Goal: Browse casually: Explore the website without a specific task or goal

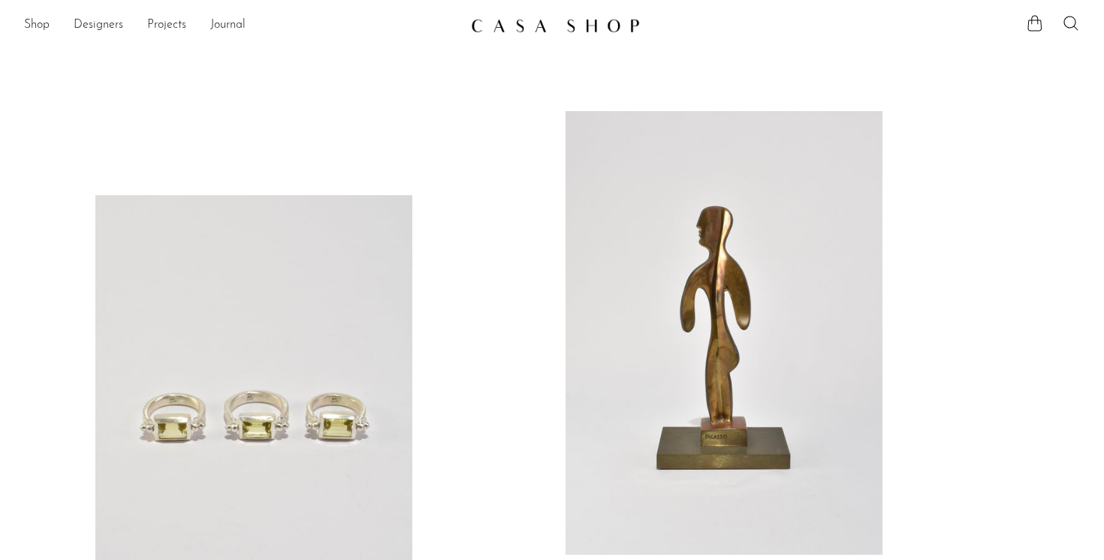
scroll to position [182, 0]
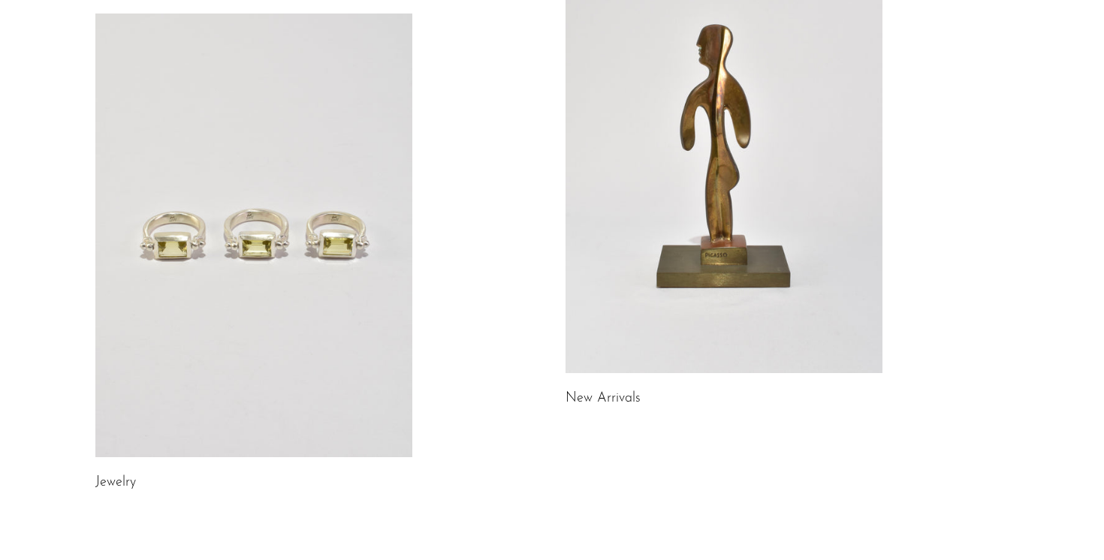
click at [120, 481] on link "Jewelry" at bounding box center [115, 483] width 41 height 14
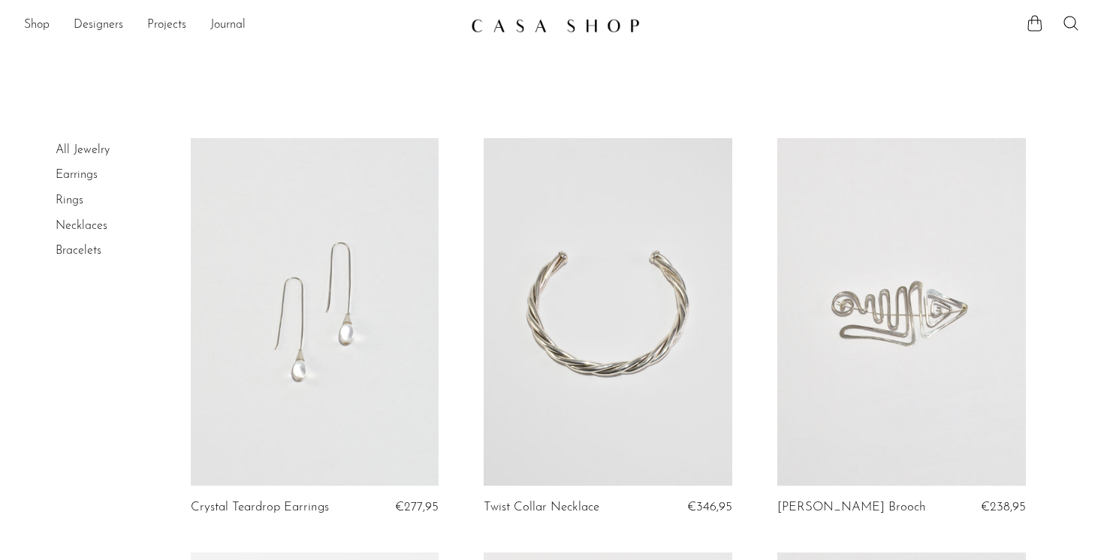
click at [83, 228] on link "Necklaces" at bounding box center [82, 226] width 52 height 12
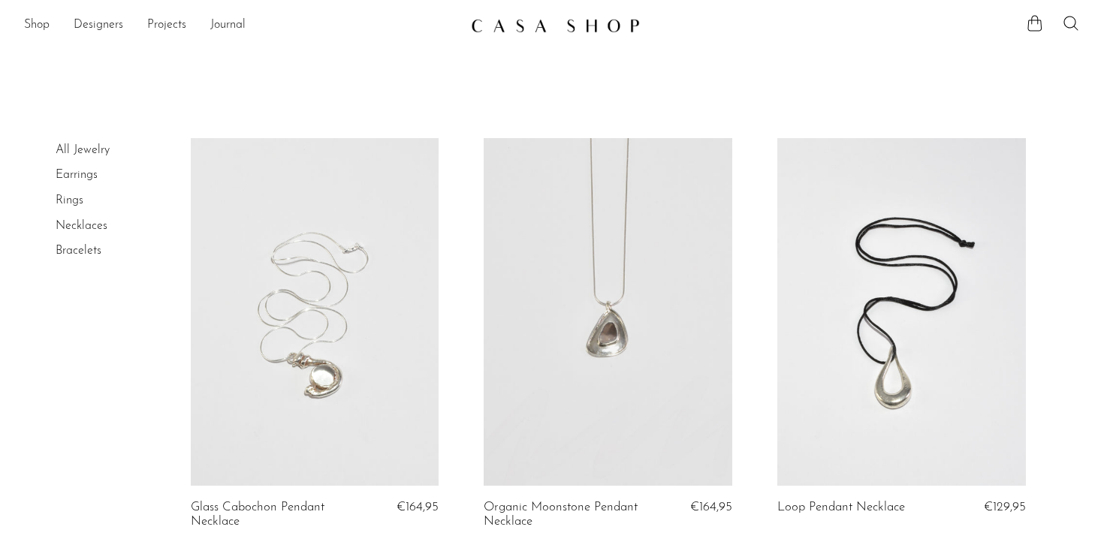
click at [72, 201] on link "Rings" at bounding box center [70, 201] width 28 height 12
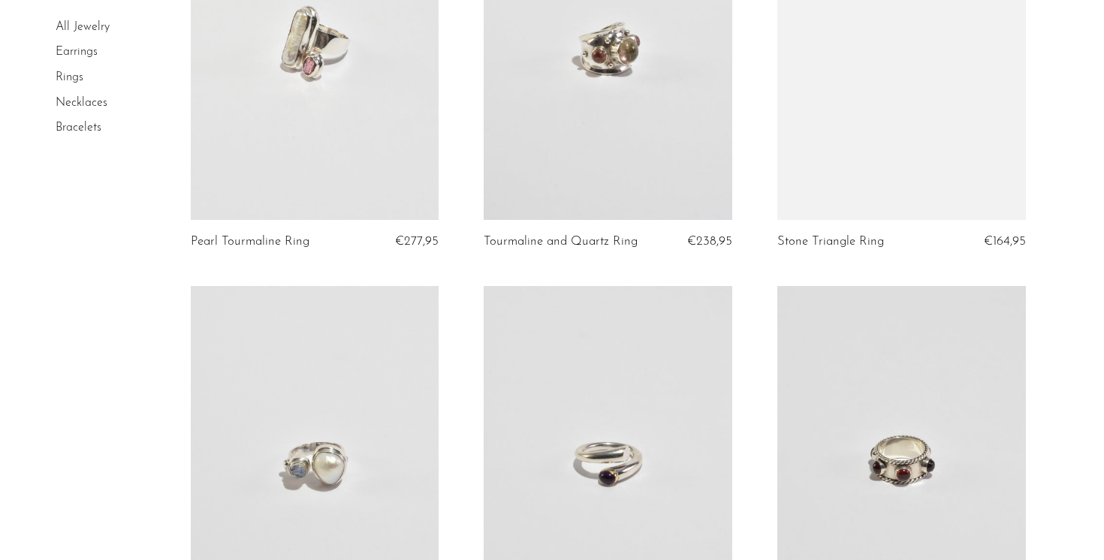
scroll to position [1004, 0]
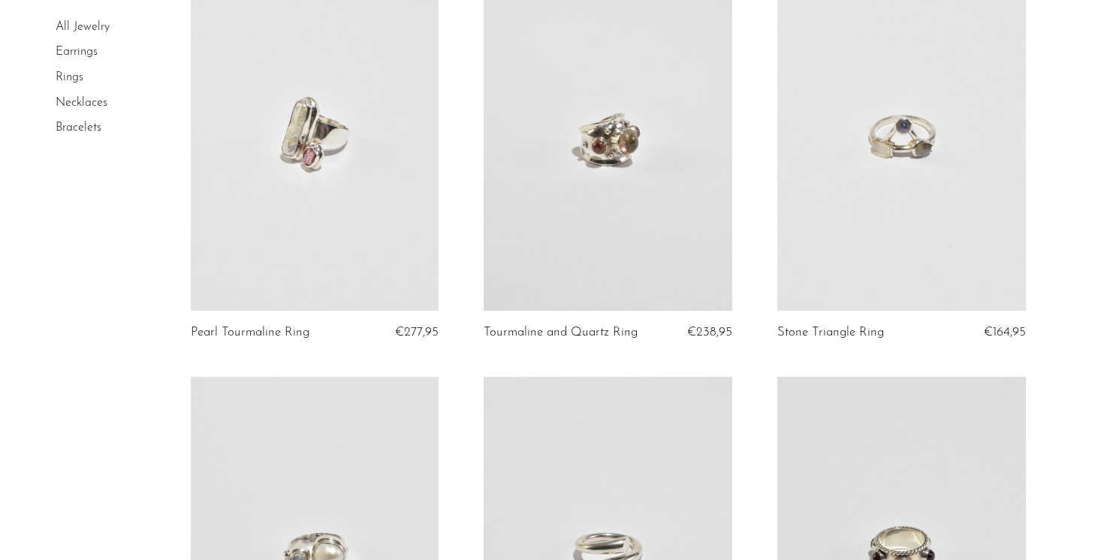
click at [367, 195] on link at bounding box center [315, 136] width 249 height 348
click at [619, 141] on link at bounding box center [608, 136] width 249 height 348
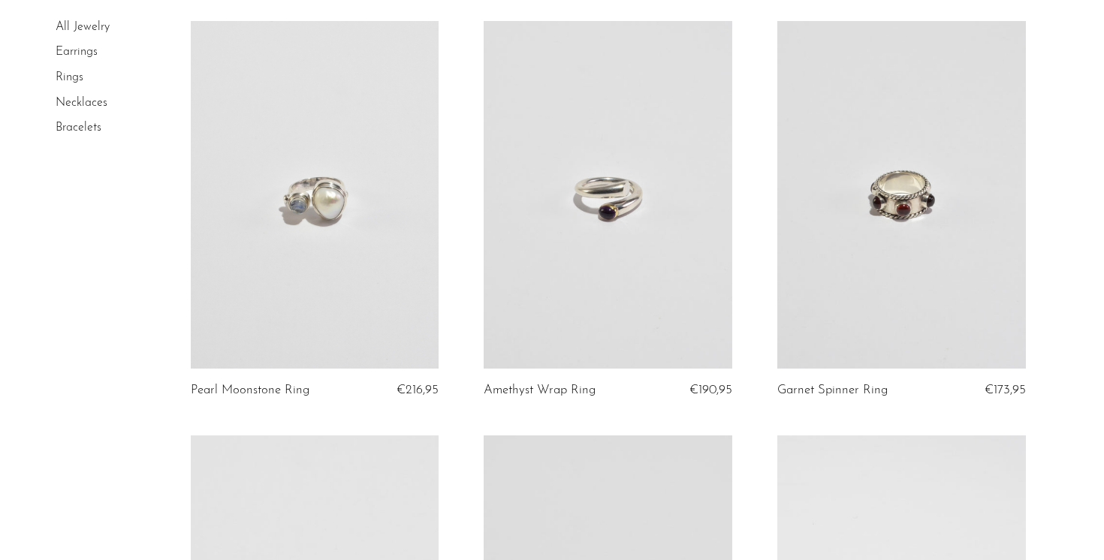
scroll to position [1357, 0]
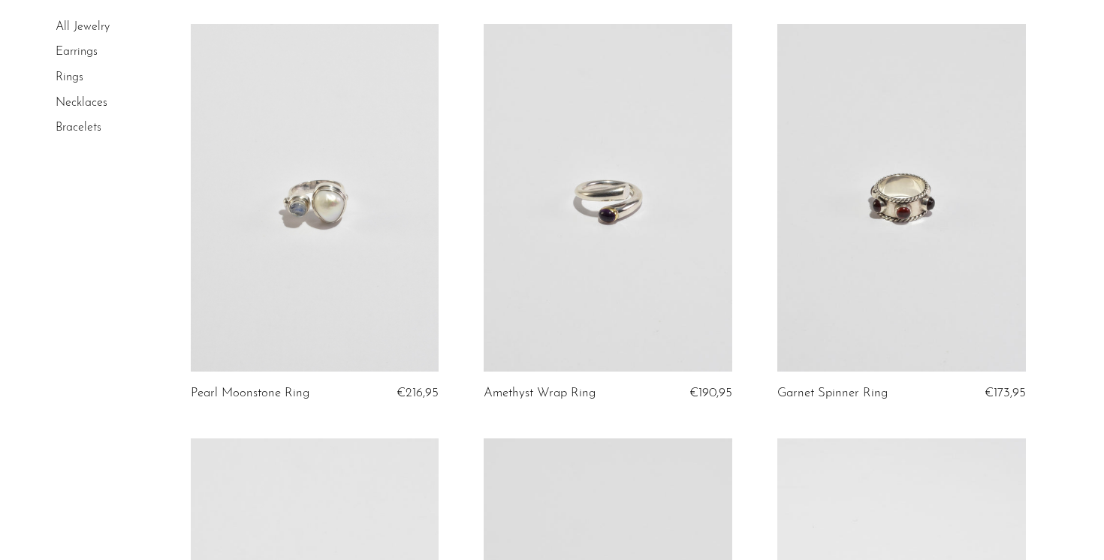
click at [345, 190] on link at bounding box center [315, 198] width 249 height 348
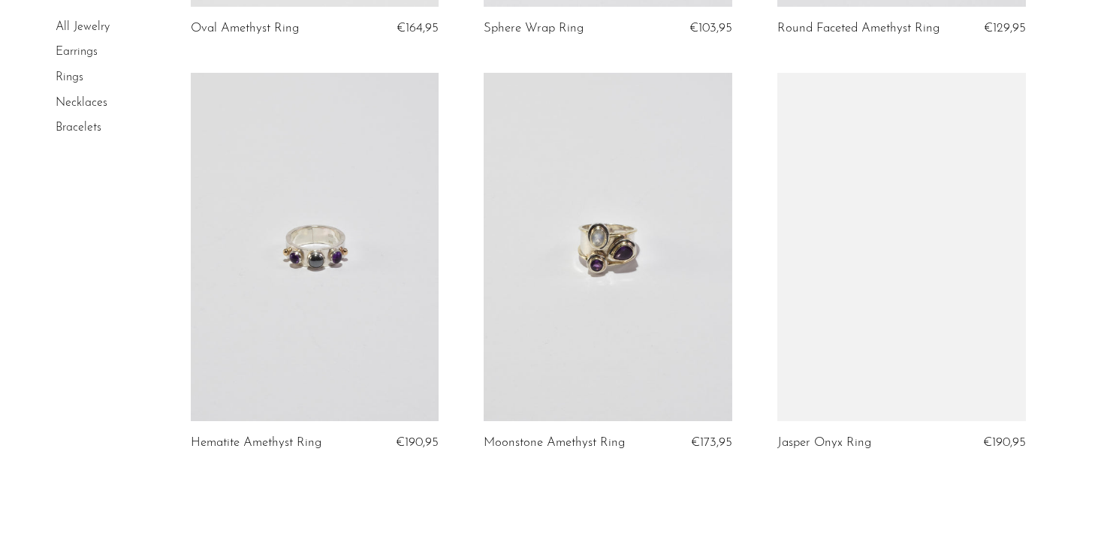
scroll to position [4757, 0]
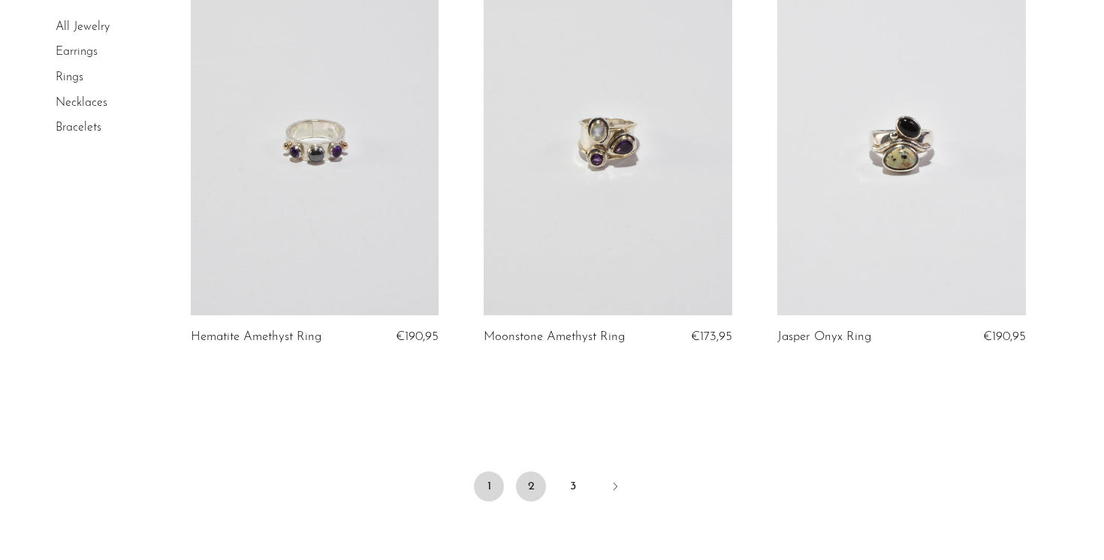
click at [533, 489] on link "2" at bounding box center [531, 487] width 30 height 30
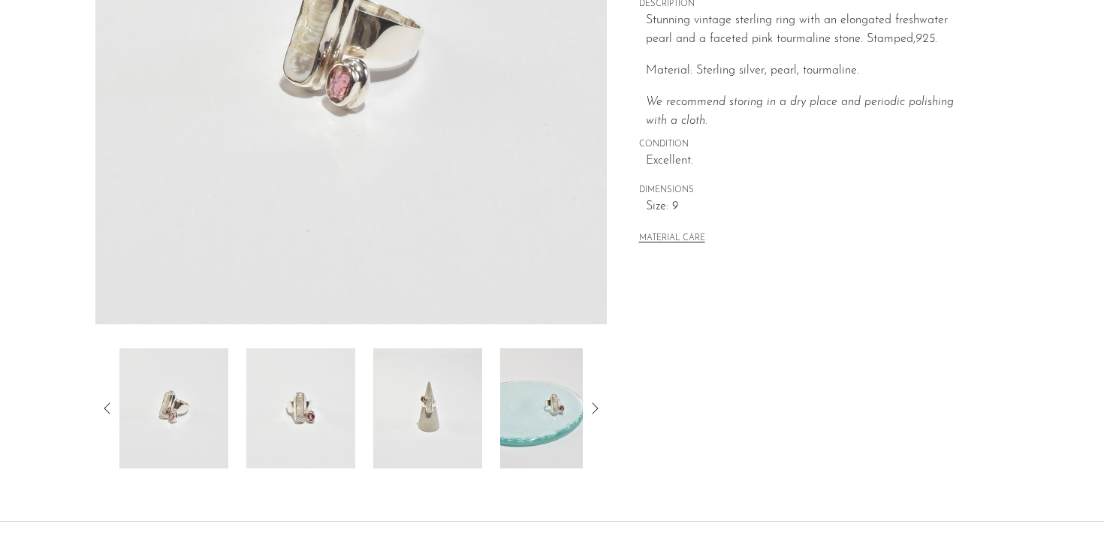
scroll to position [418, 0]
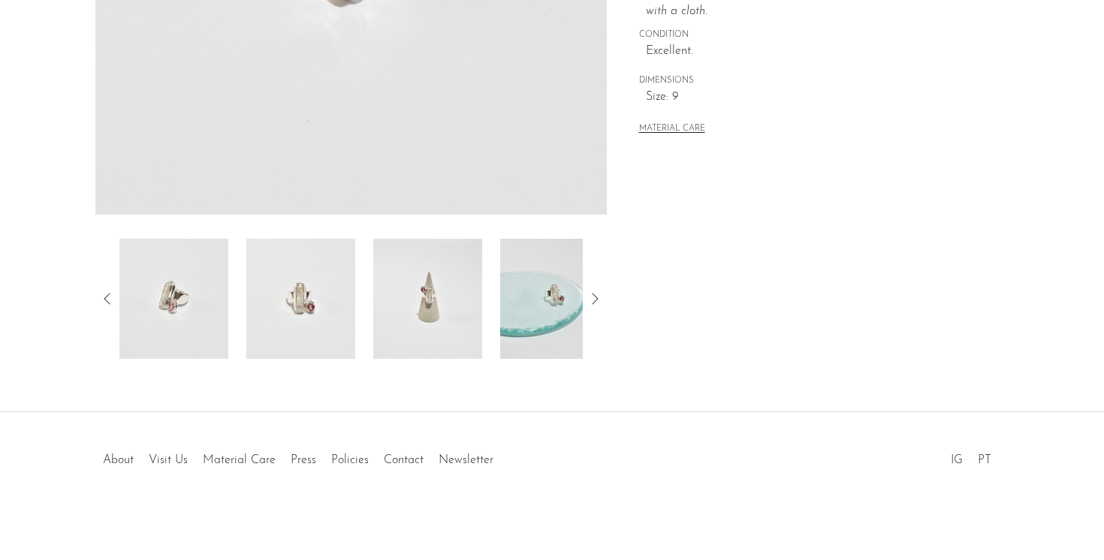
click at [593, 298] on icon at bounding box center [595, 299] width 18 height 18
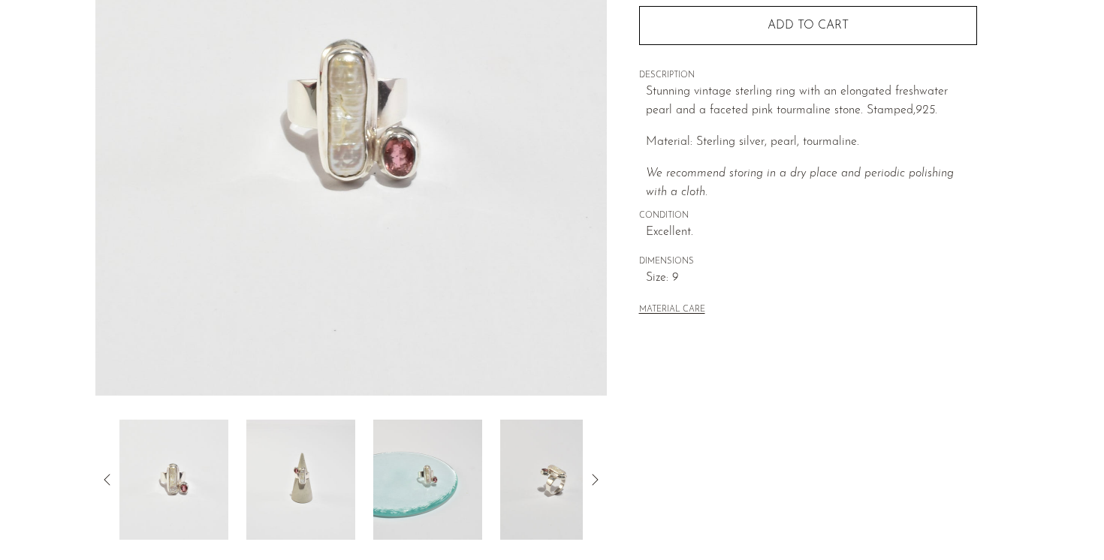
scroll to position [228, 0]
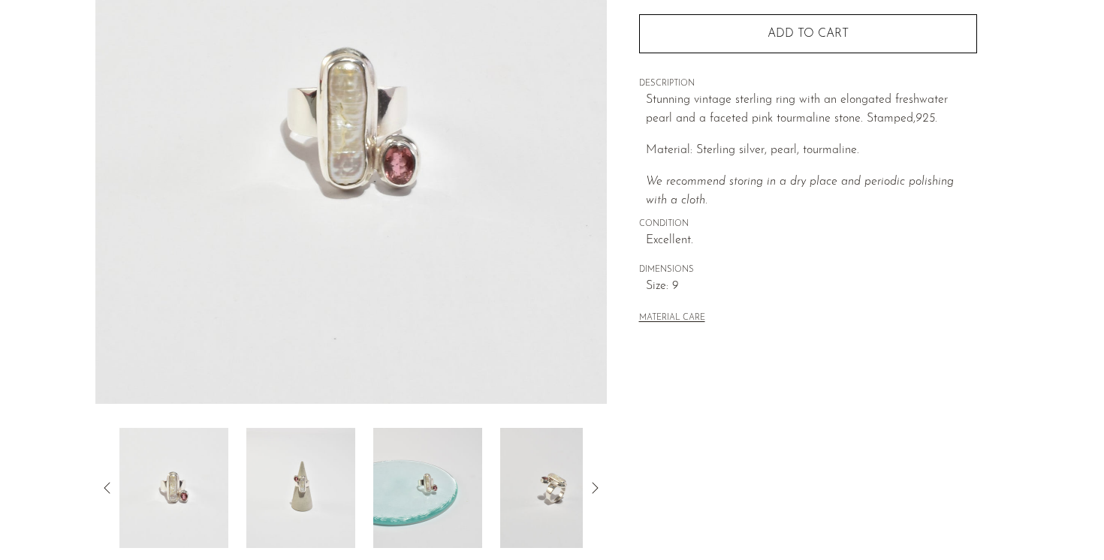
click at [592, 481] on icon at bounding box center [595, 488] width 18 height 18
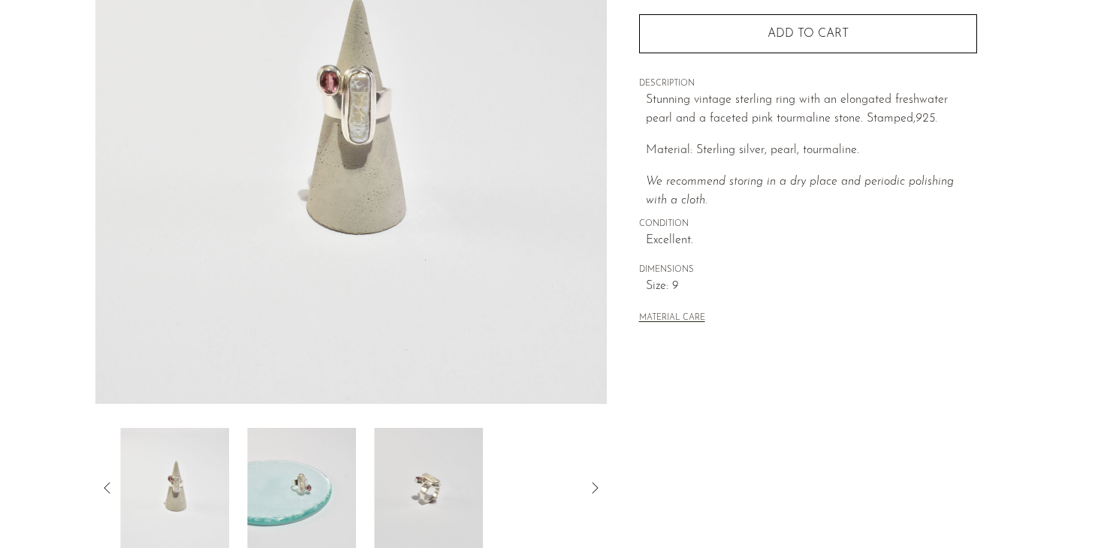
click at [592, 481] on icon at bounding box center [595, 488] width 18 height 18
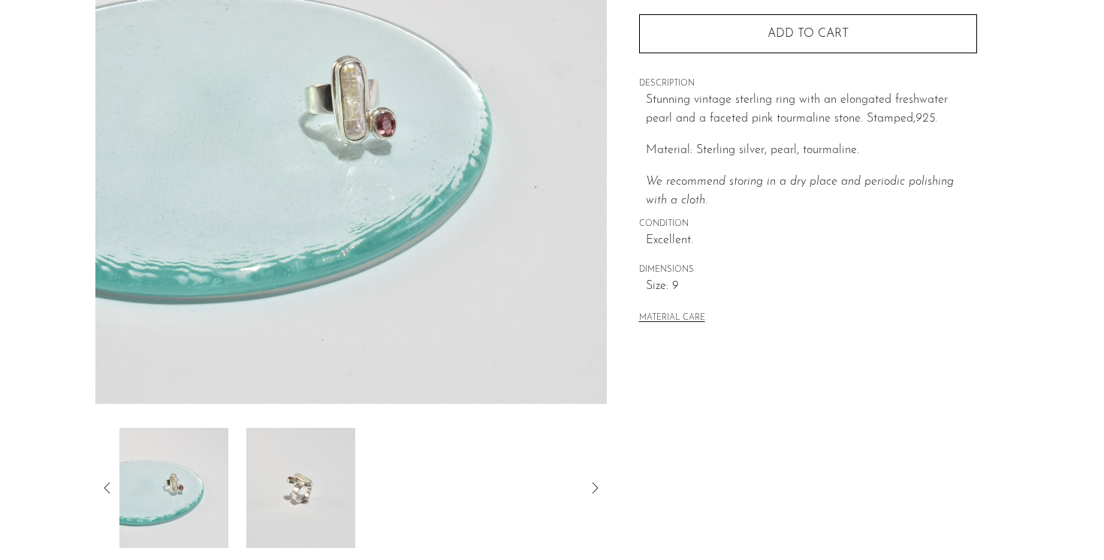
click at [594, 490] on icon at bounding box center [595, 487] width 6 height 11
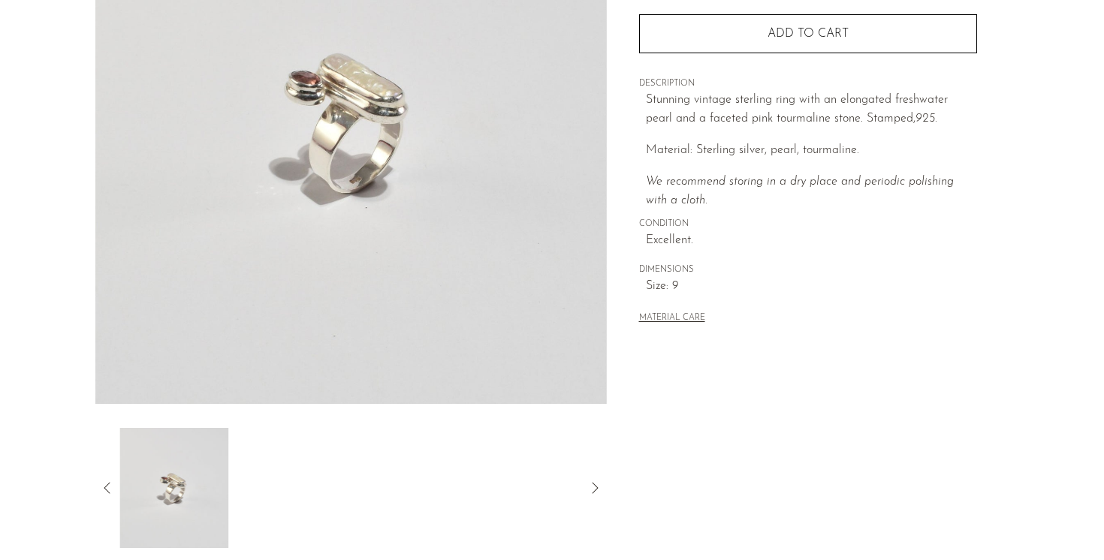
click at [594, 490] on icon at bounding box center [595, 487] width 6 height 11
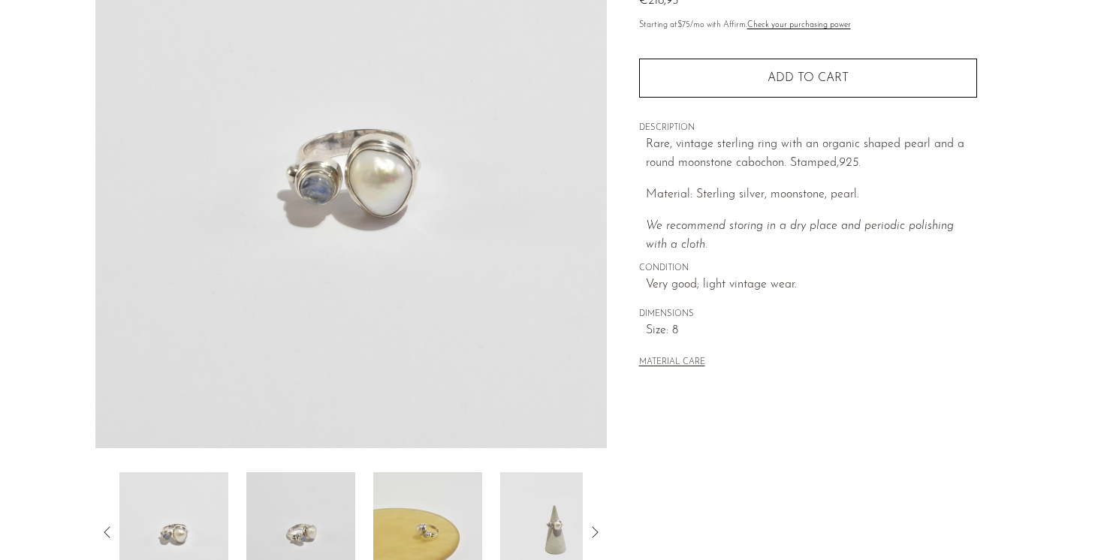
scroll to position [179, 0]
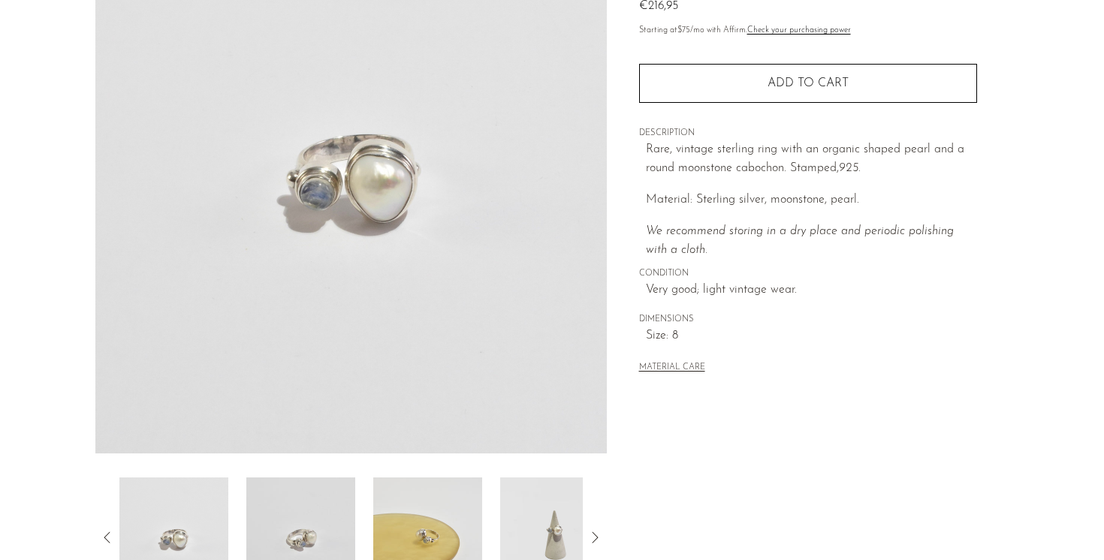
click at [593, 536] on icon at bounding box center [595, 538] width 18 height 18
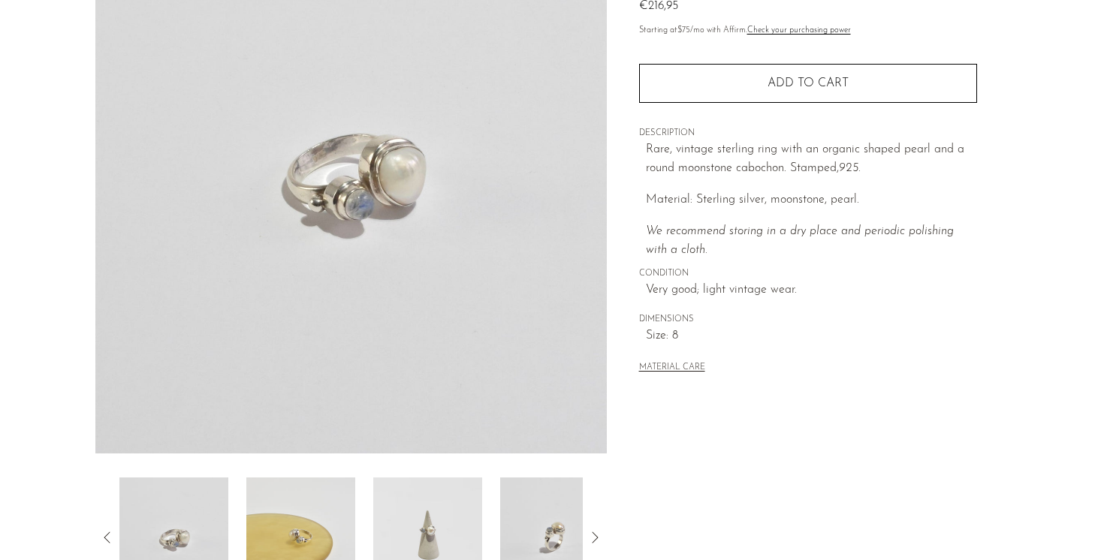
click at [593, 536] on icon at bounding box center [595, 538] width 18 height 18
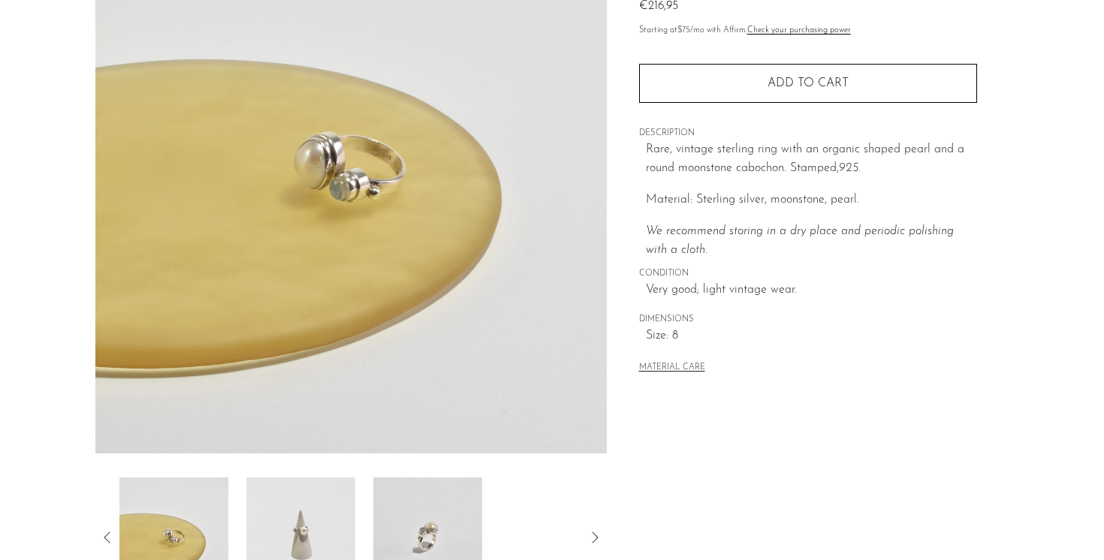
click at [593, 536] on icon at bounding box center [595, 538] width 18 height 18
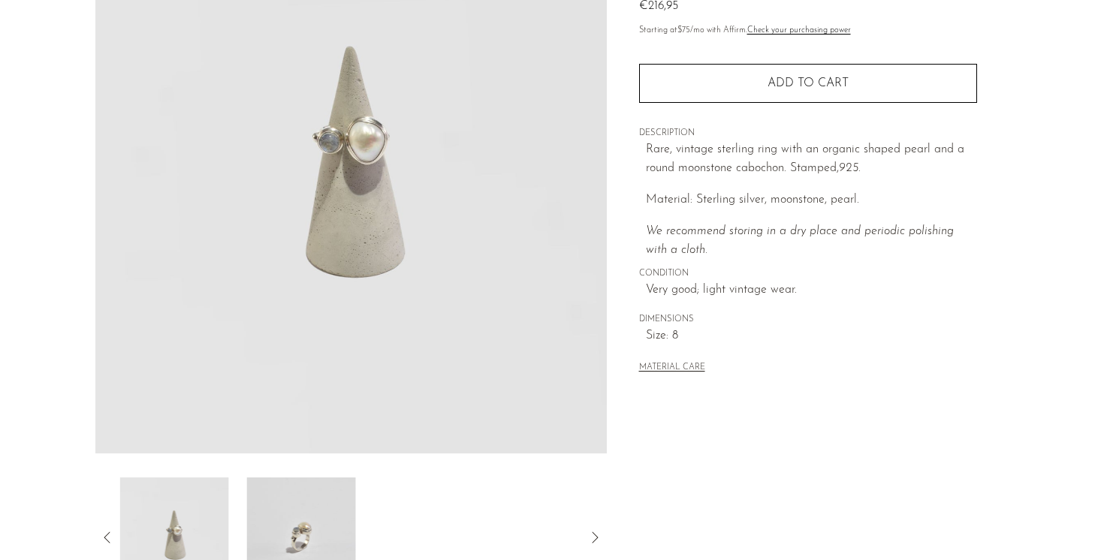
click at [593, 536] on icon at bounding box center [595, 538] width 18 height 18
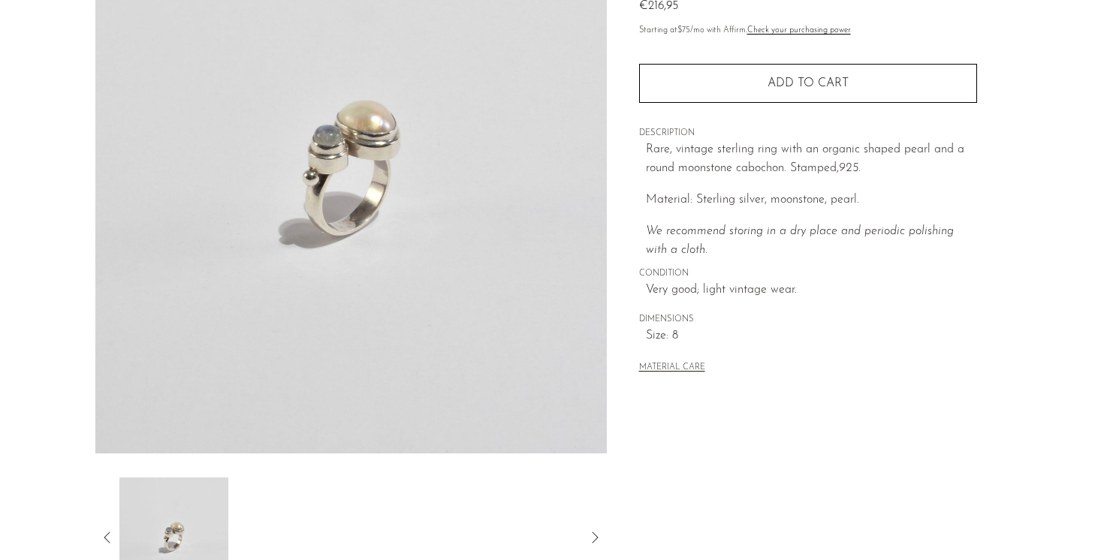
click at [593, 536] on icon at bounding box center [595, 538] width 18 height 18
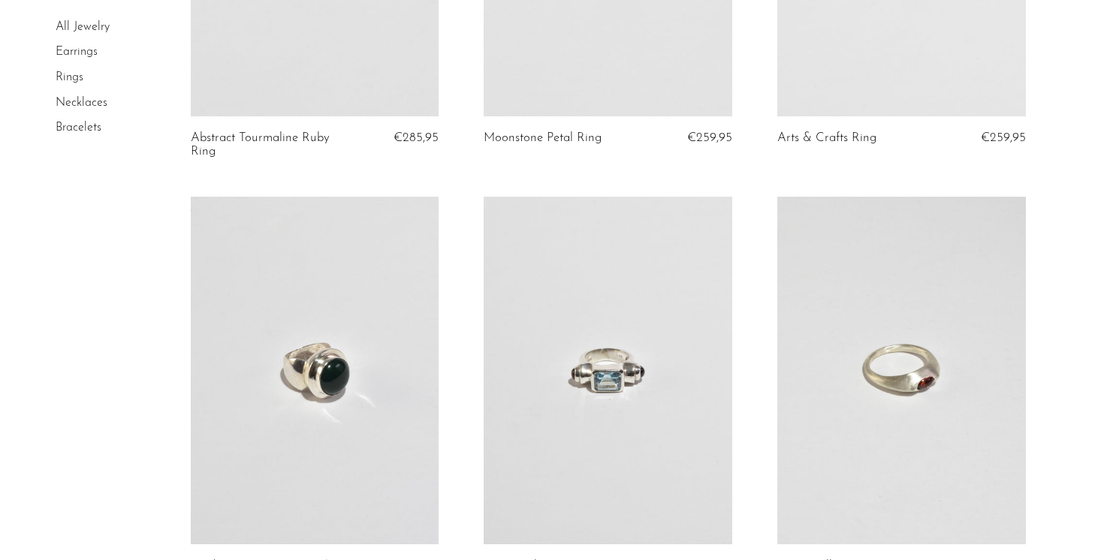
scroll to position [4731, 0]
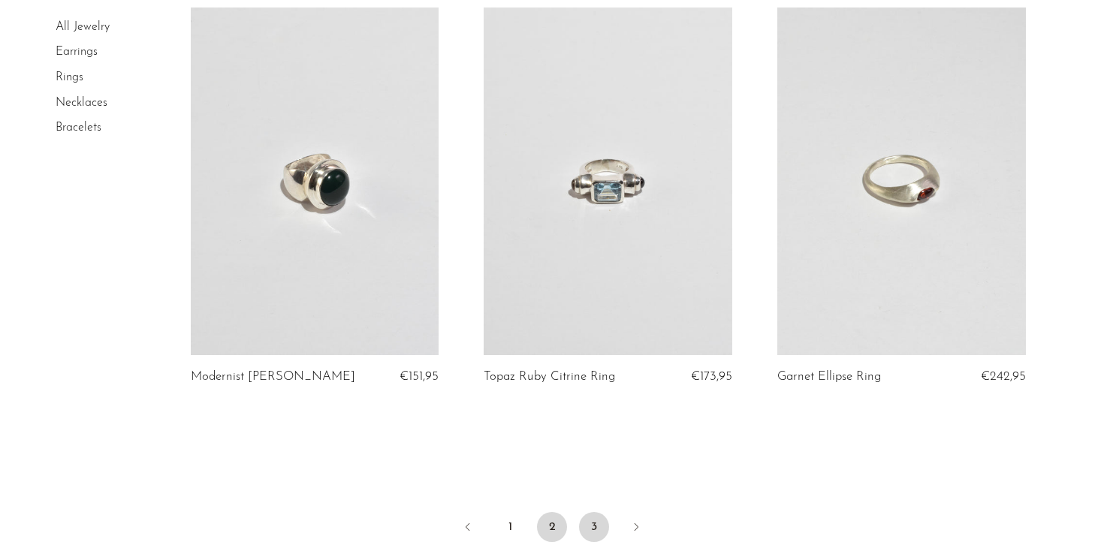
click at [589, 512] on link "3" at bounding box center [594, 527] width 30 height 30
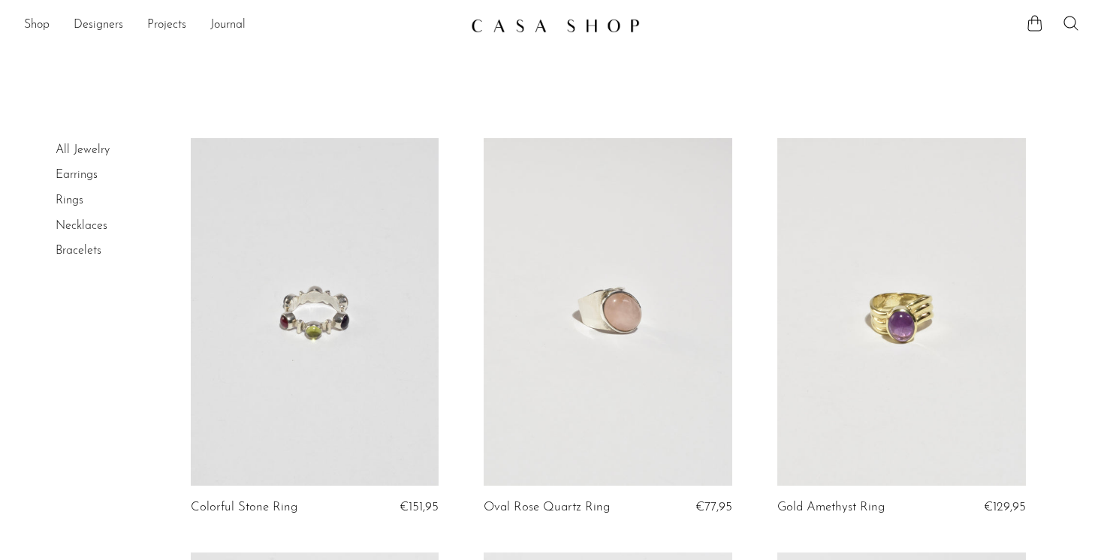
click at [83, 173] on link "Earrings" at bounding box center [77, 175] width 42 height 12
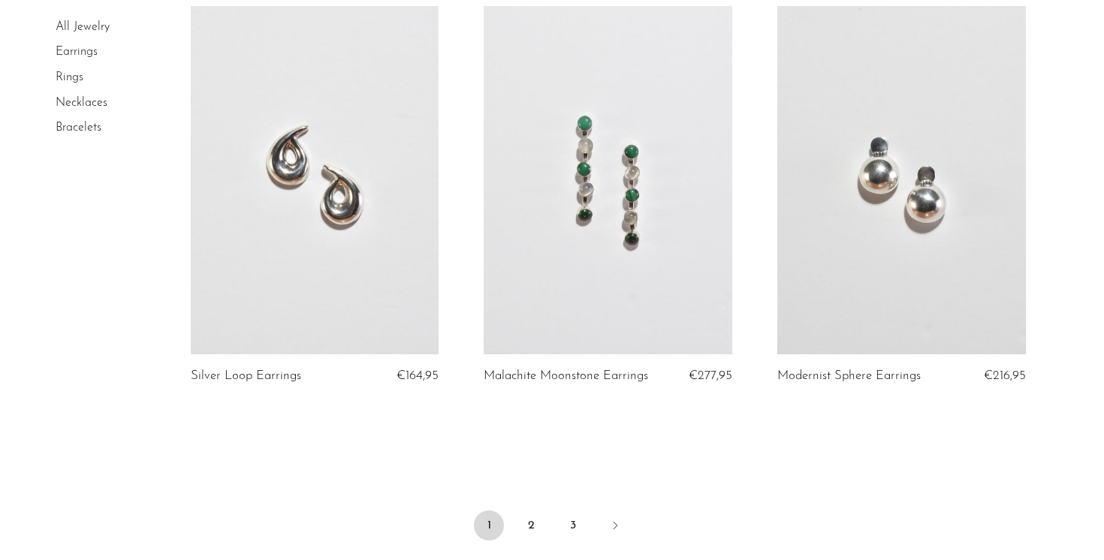
scroll to position [4836, 0]
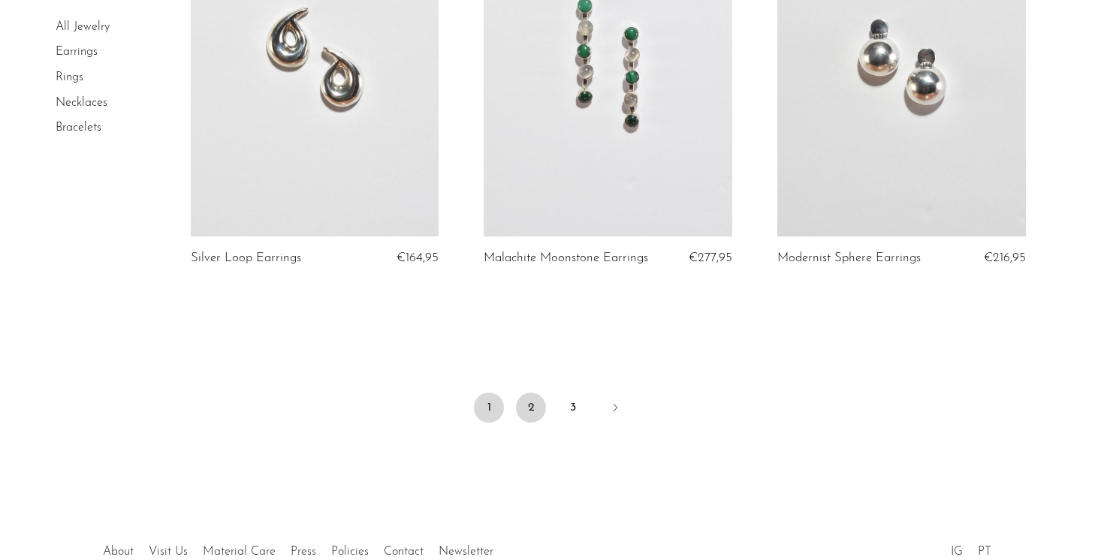
click at [528, 409] on link "2" at bounding box center [531, 408] width 30 height 30
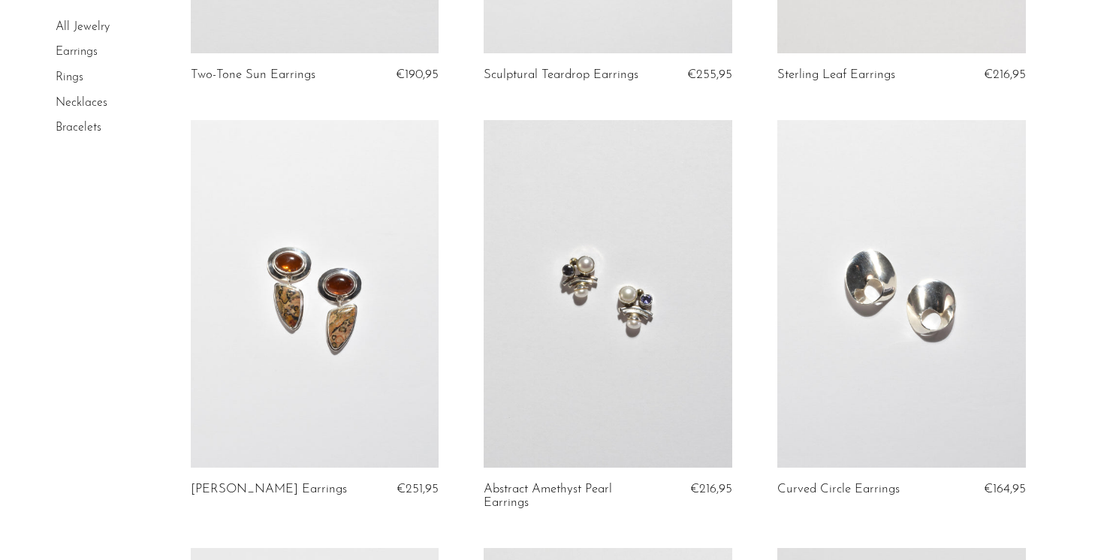
scroll to position [442, 0]
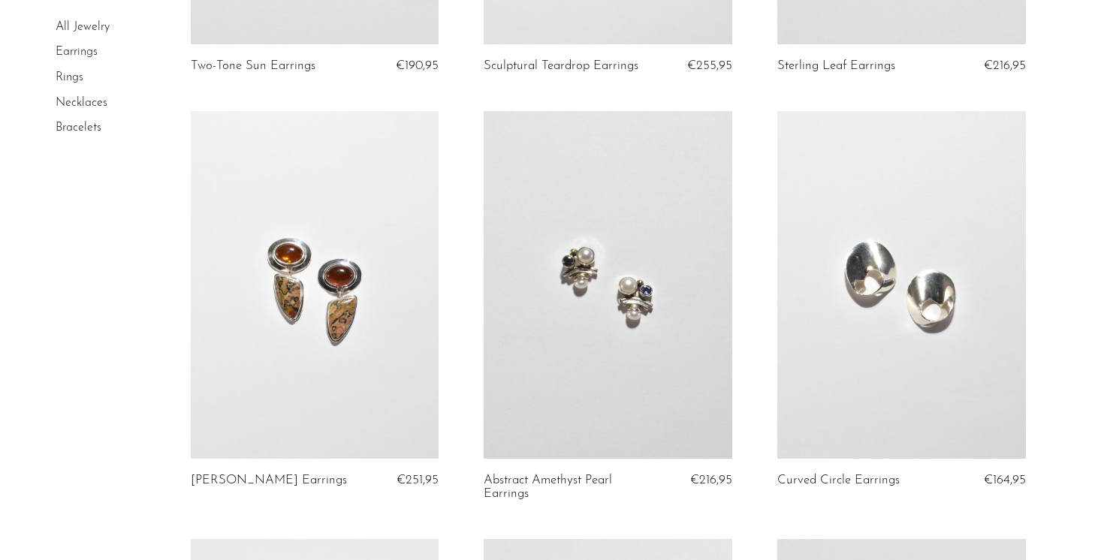
click at [579, 312] on link at bounding box center [608, 285] width 249 height 348
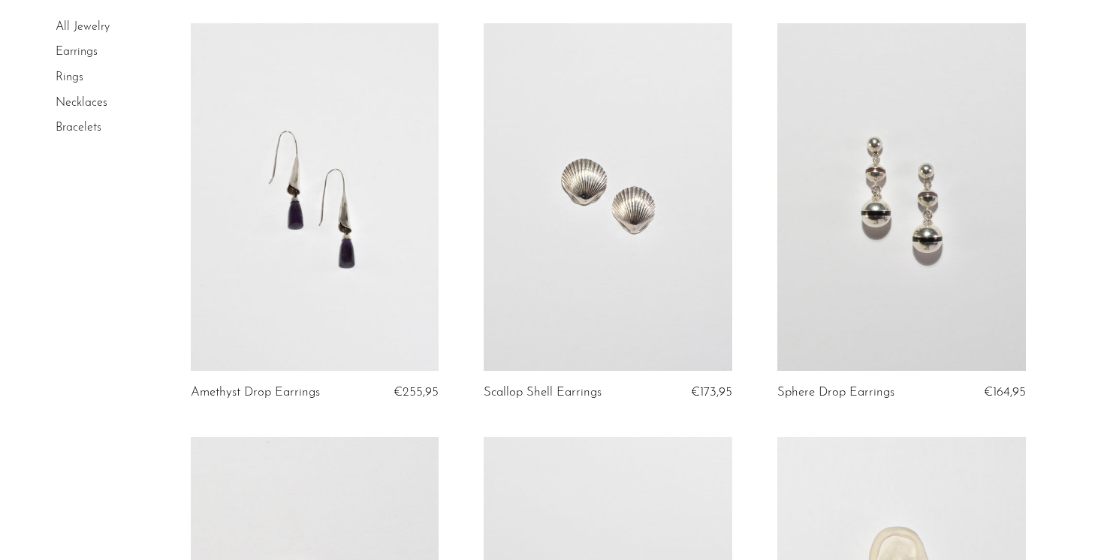
scroll to position [1368, 0]
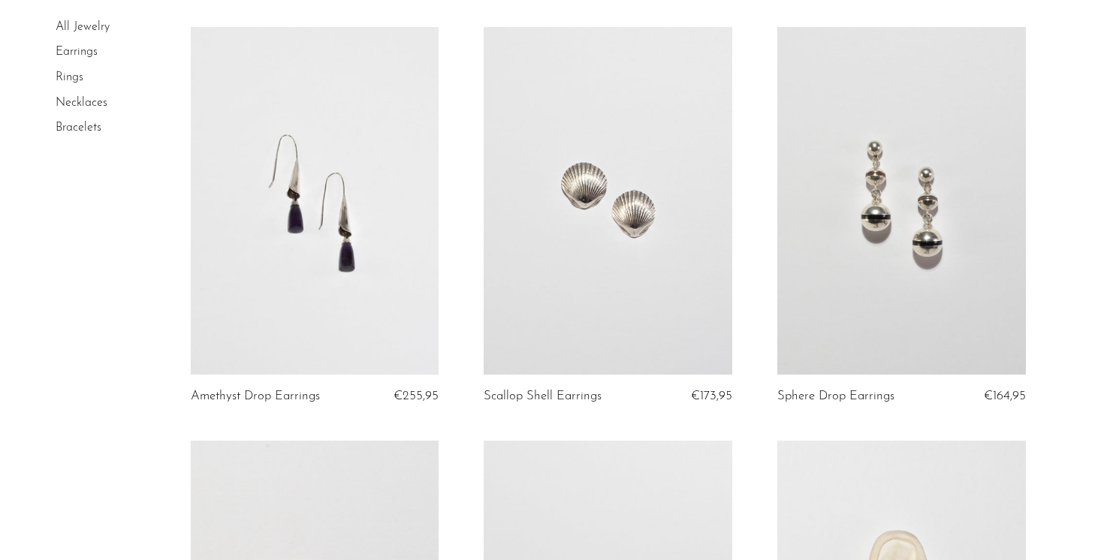
click at [904, 234] on link at bounding box center [901, 201] width 249 height 348
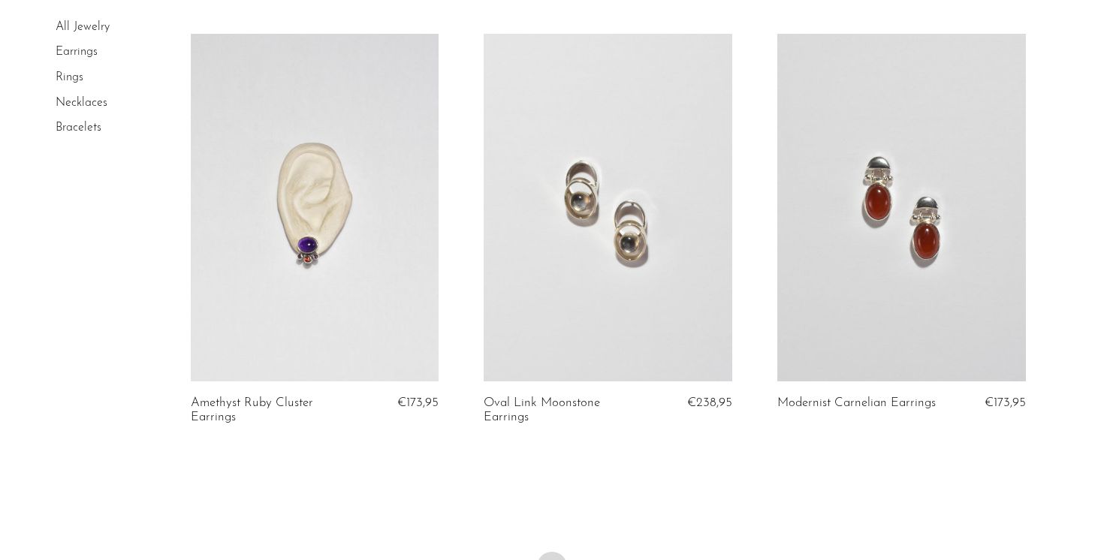
scroll to position [4956, 0]
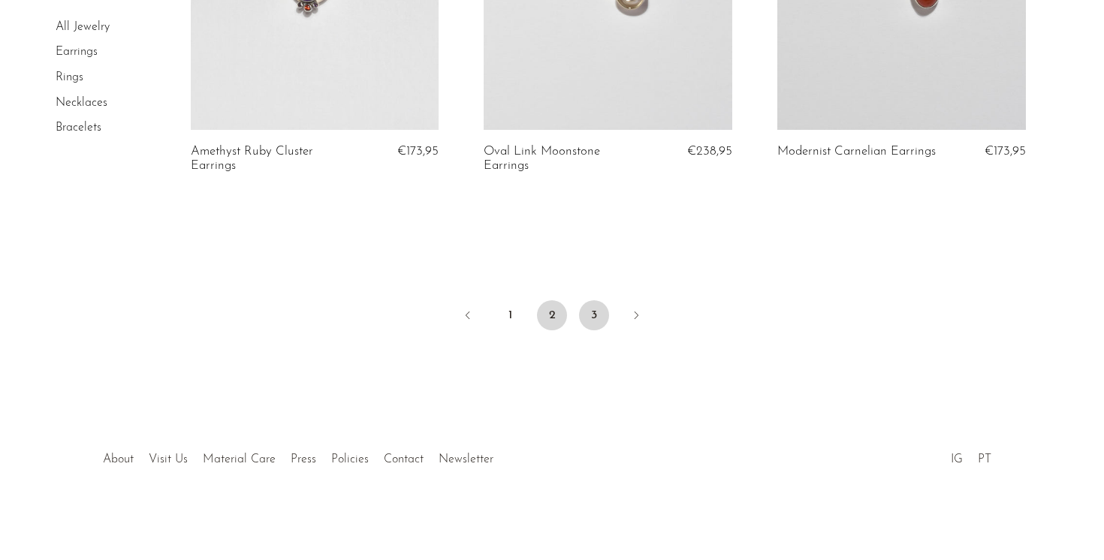
click at [583, 316] on link "3" at bounding box center [594, 315] width 30 height 30
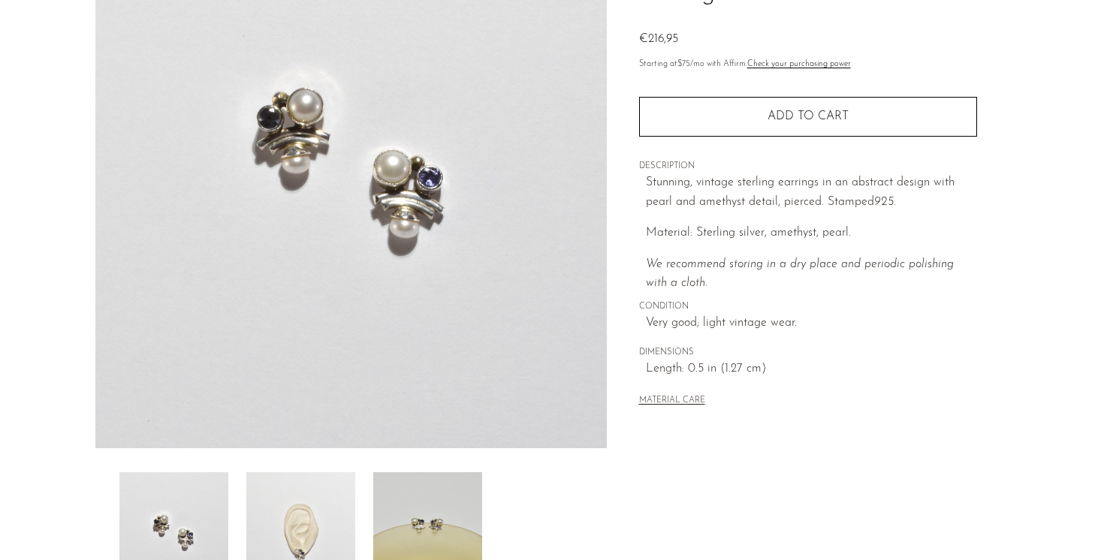
scroll to position [195, 0]
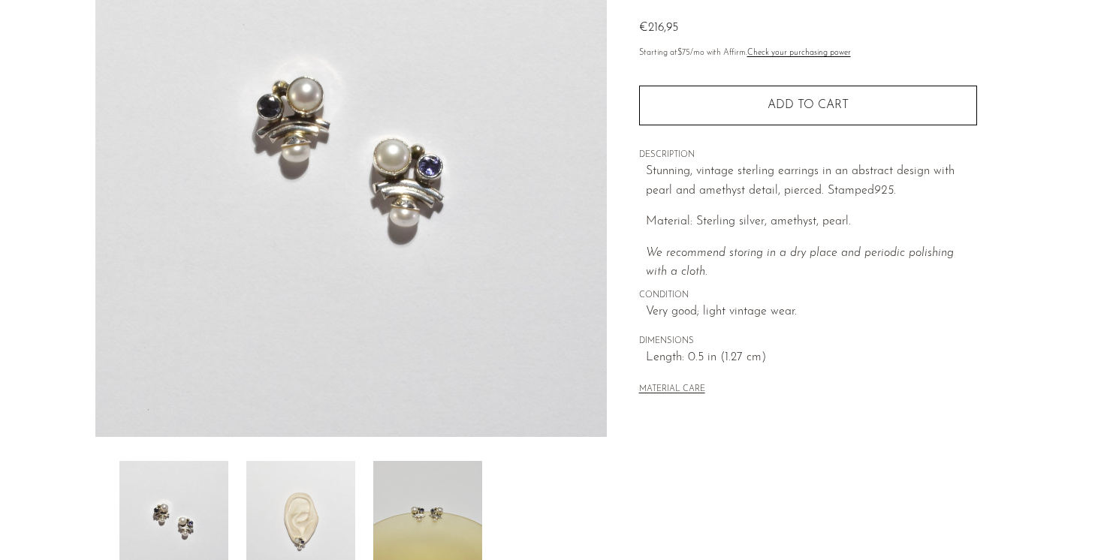
click at [291, 510] on img at bounding box center [300, 521] width 109 height 120
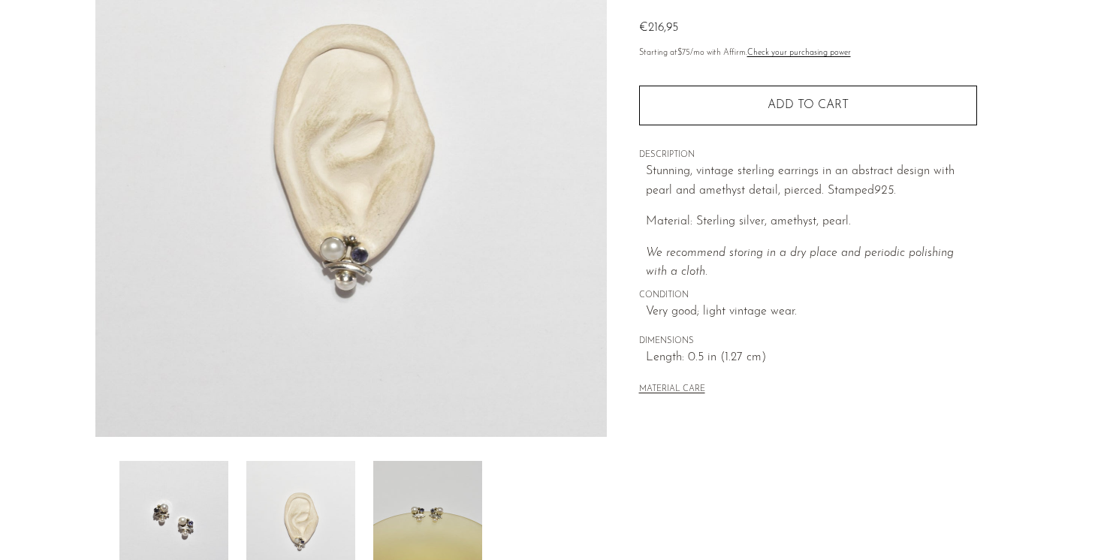
click at [430, 489] on img at bounding box center [427, 521] width 109 height 120
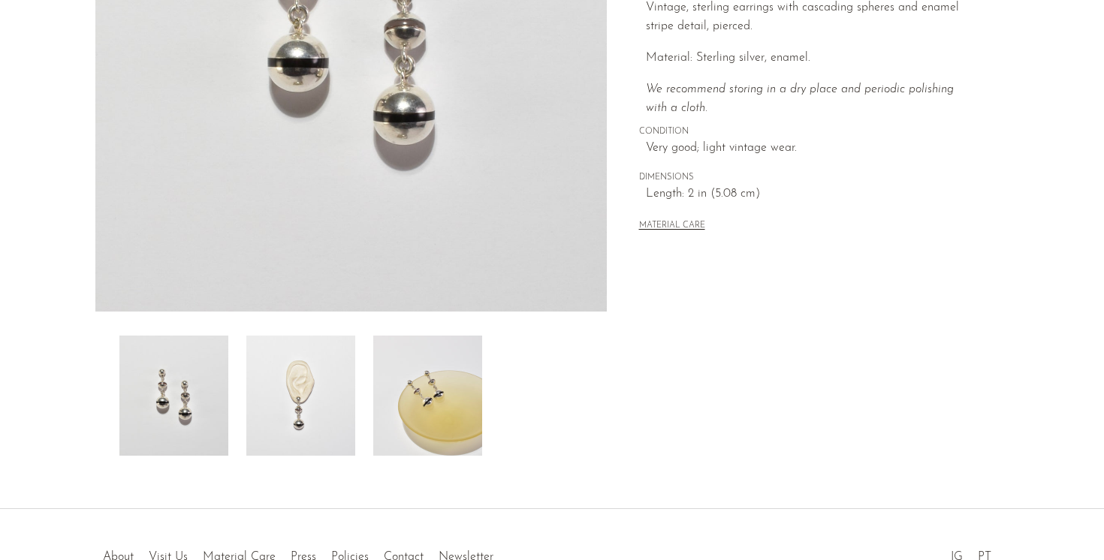
scroll to position [271, 0]
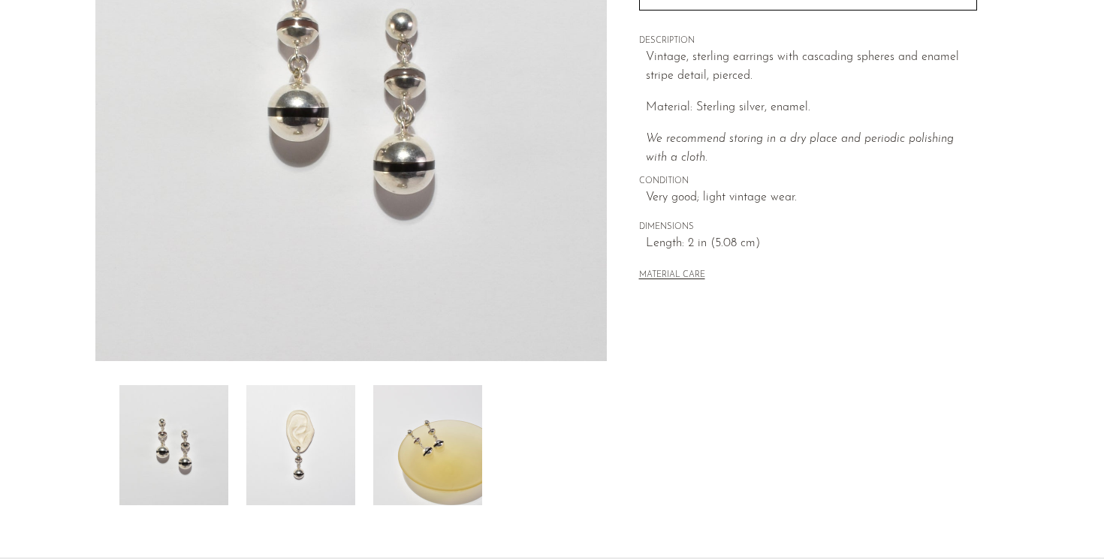
click at [306, 436] on img at bounding box center [300, 445] width 109 height 120
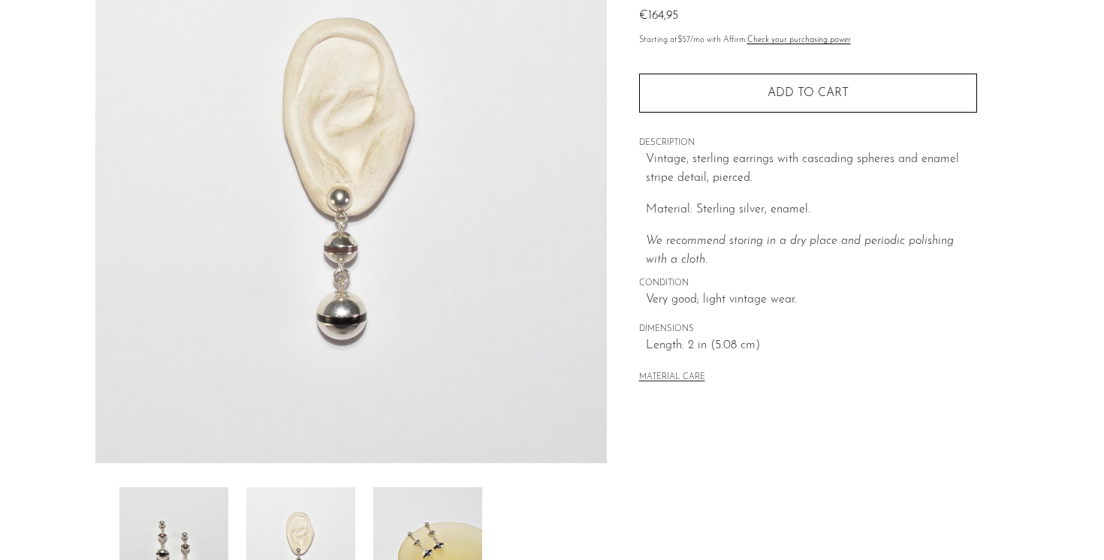
scroll to position [165, 0]
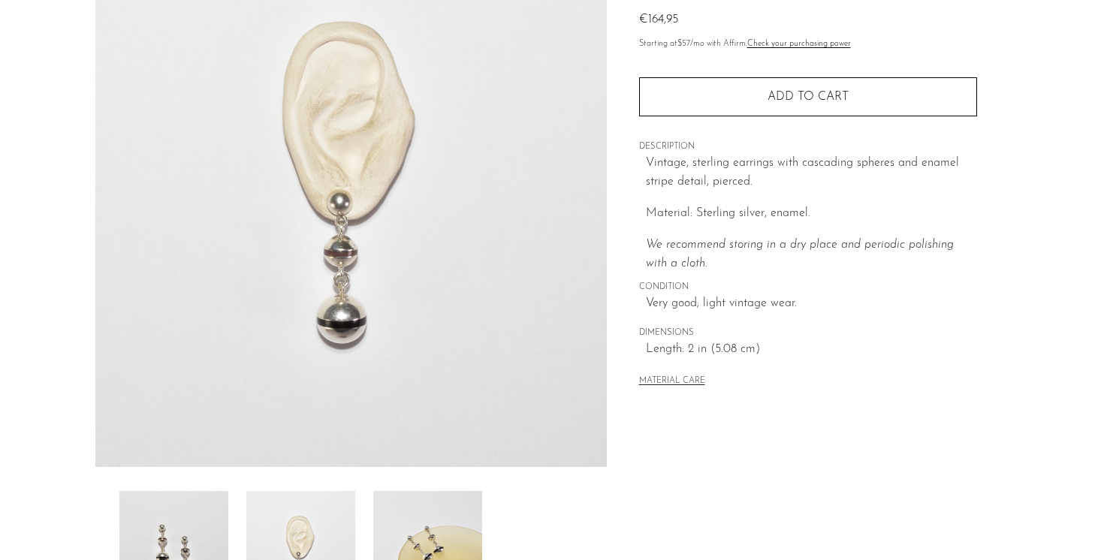
click at [415, 539] on img at bounding box center [427, 551] width 109 height 120
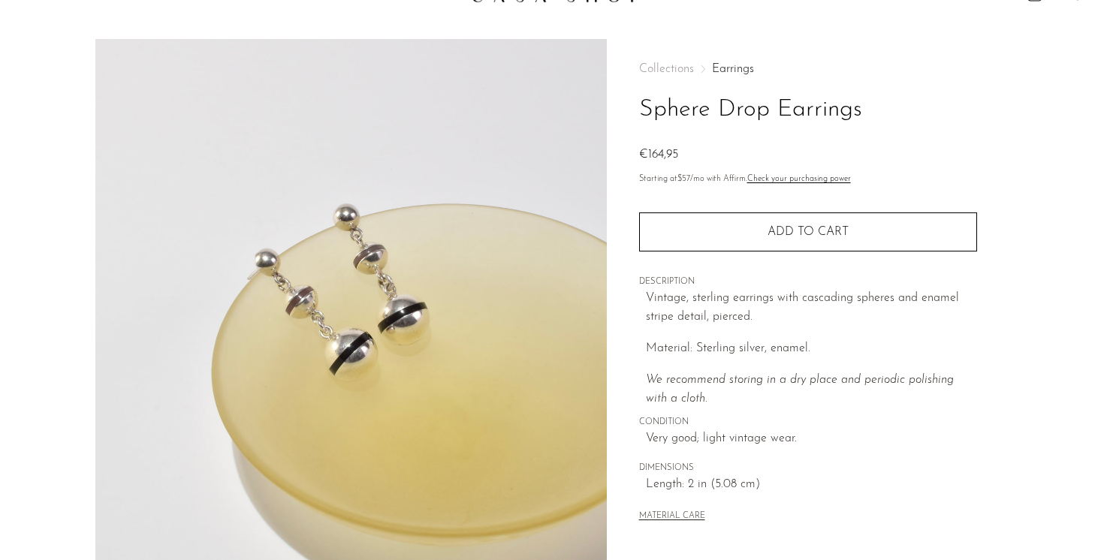
scroll to position [0, 0]
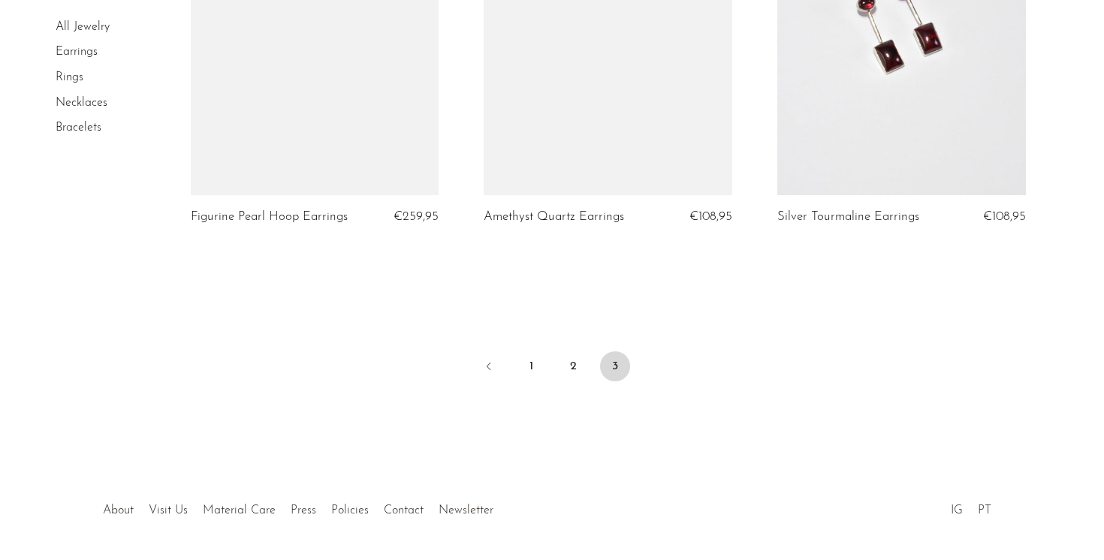
scroll to position [3233, 0]
